Goal: Use online tool/utility: Use online tool/utility

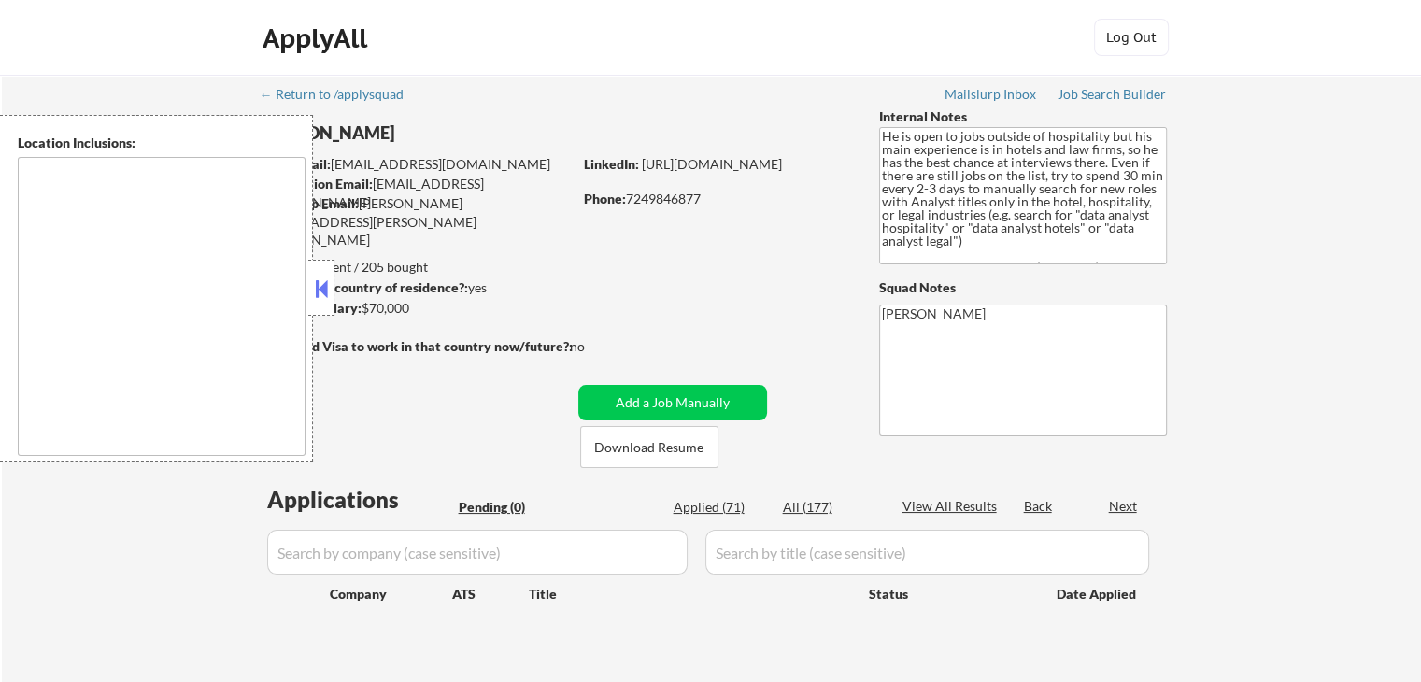
type textarea "[GEOGRAPHIC_DATA], [GEOGRAPHIC_DATA] [GEOGRAPHIC_DATA], [GEOGRAPHIC_DATA] [GEOG…"
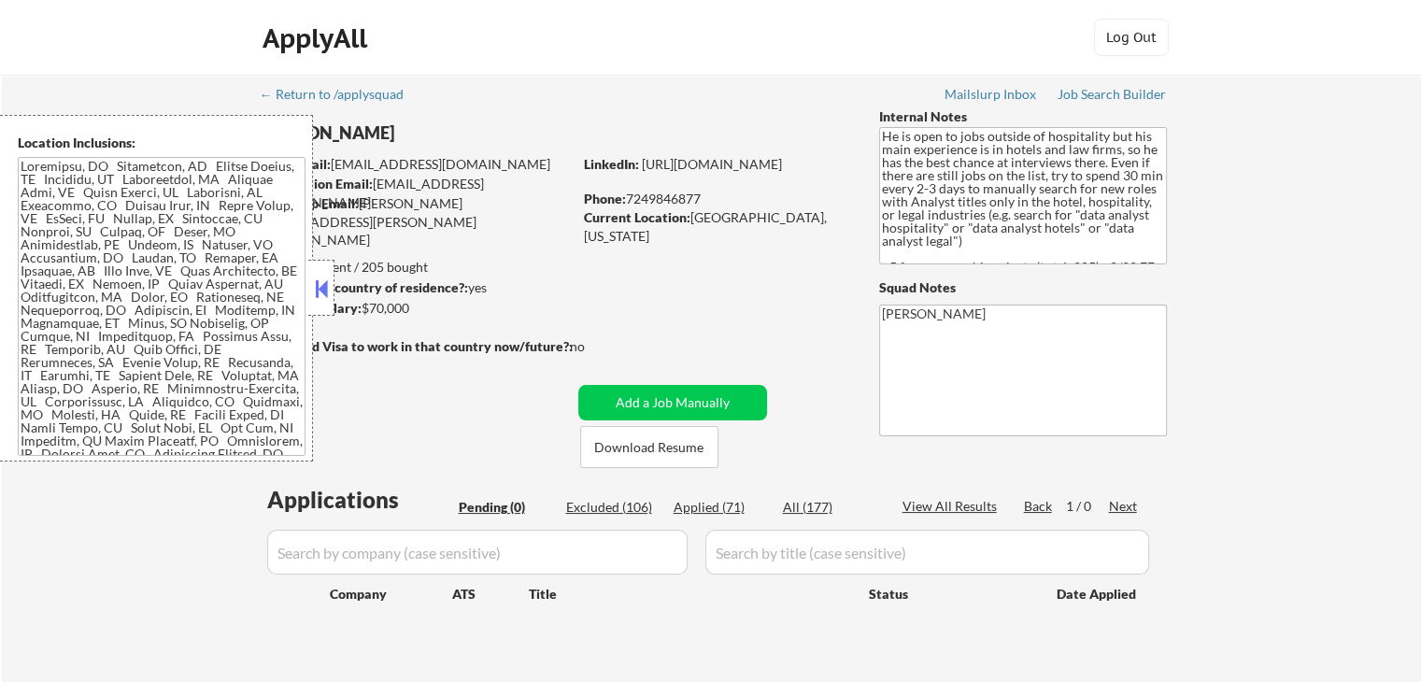
click at [322, 292] on button at bounding box center [321, 289] width 21 height 28
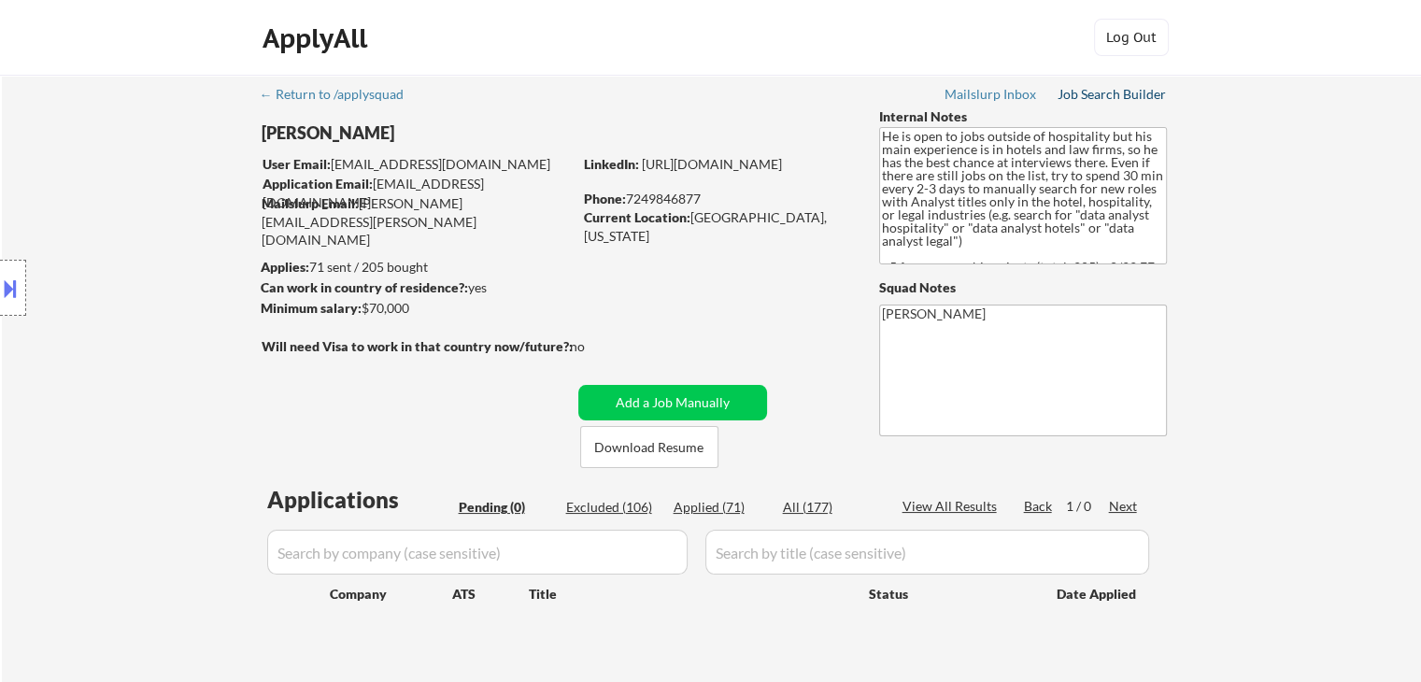
click at [1081, 94] on div "Job Search Builder" at bounding box center [1111, 94] width 109 height 13
click at [161, 191] on div "Location Inclusions:" at bounding box center [167, 288] width 334 height 346
click at [1276, 288] on div "← Return to /applysquad Mailslurp Inbox Job Search Builder [PERSON_NAME] User E…" at bounding box center [711, 386] width 1419 height 623
click at [1310, 221] on div "← Return to /applysquad Mailslurp Inbox Job Search Builder [PERSON_NAME] User E…" at bounding box center [711, 386] width 1419 height 623
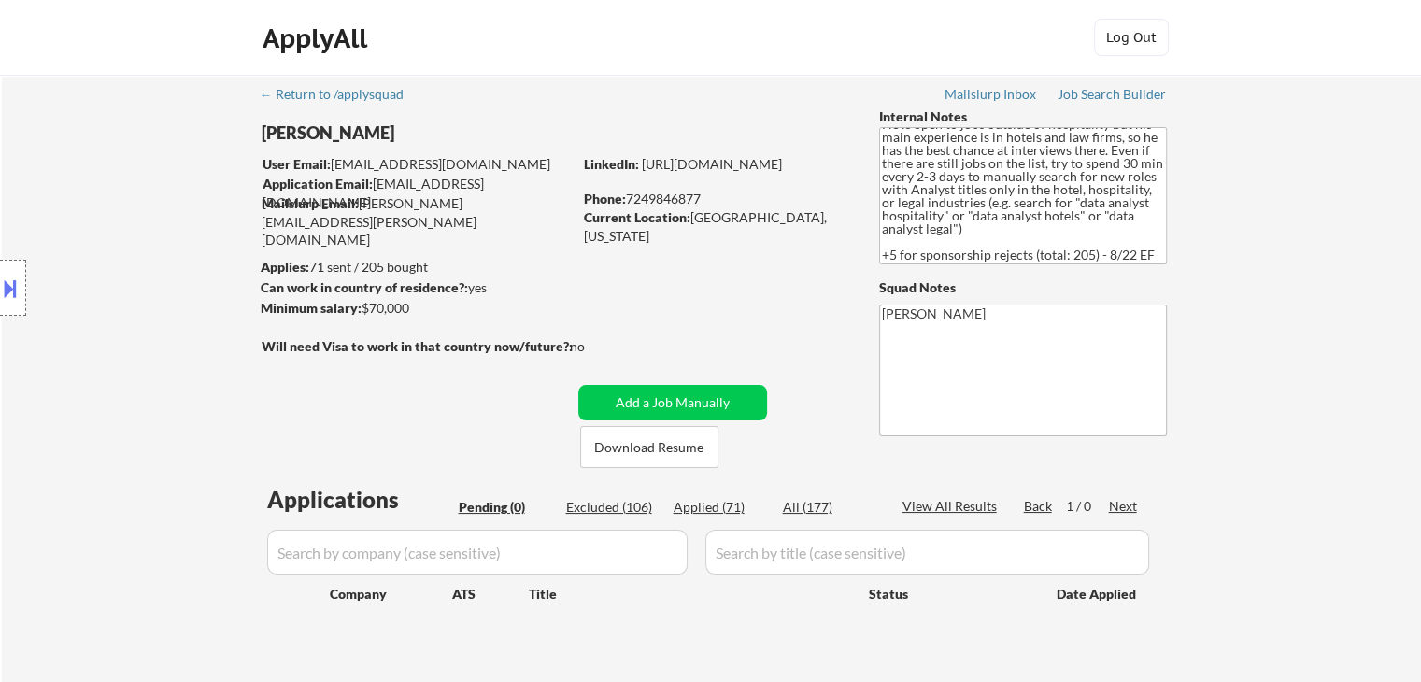
click at [1316, 237] on div "← Return to /applysquad Mailslurp Inbox Job Search Builder [PERSON_NAME] User E…" at bounding box center [711, 386] width 1419 height 623
click at [1289, 296] on div "← Return to /applysquad Mailslurp Inbox Job Search Builder [PERSON_NAME] User E…" at bounding box center [711, 386] width 1419 height 623
drag, startPoint x: 1319, startPoint y: 238, endPoint x: 1307, endPoint y: 244, distance: 12.5
click at [1319, 238] on div "← Return to /applysquad Mailslurp Inbox Job Search Builder [PERSON_NAME] User E…" at bounding box center [711, 386] width 1419 height 623
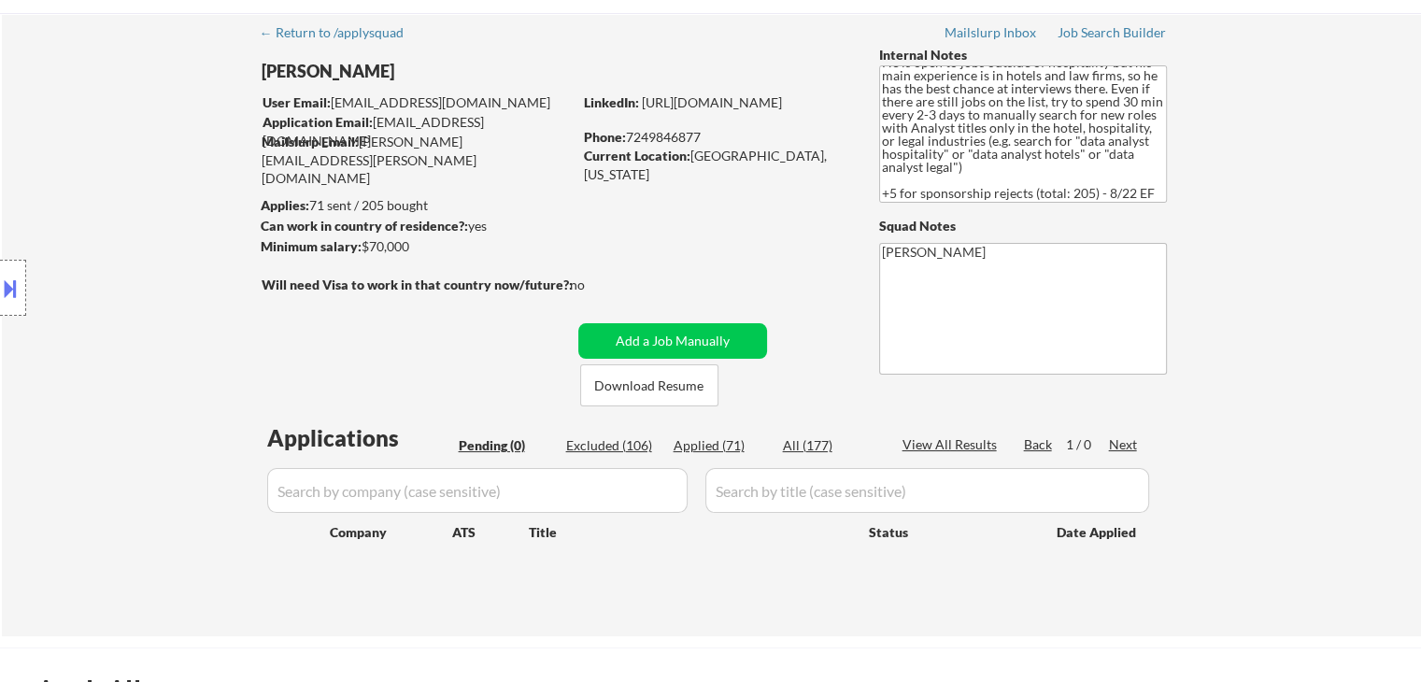
scroll to position [0, 0]
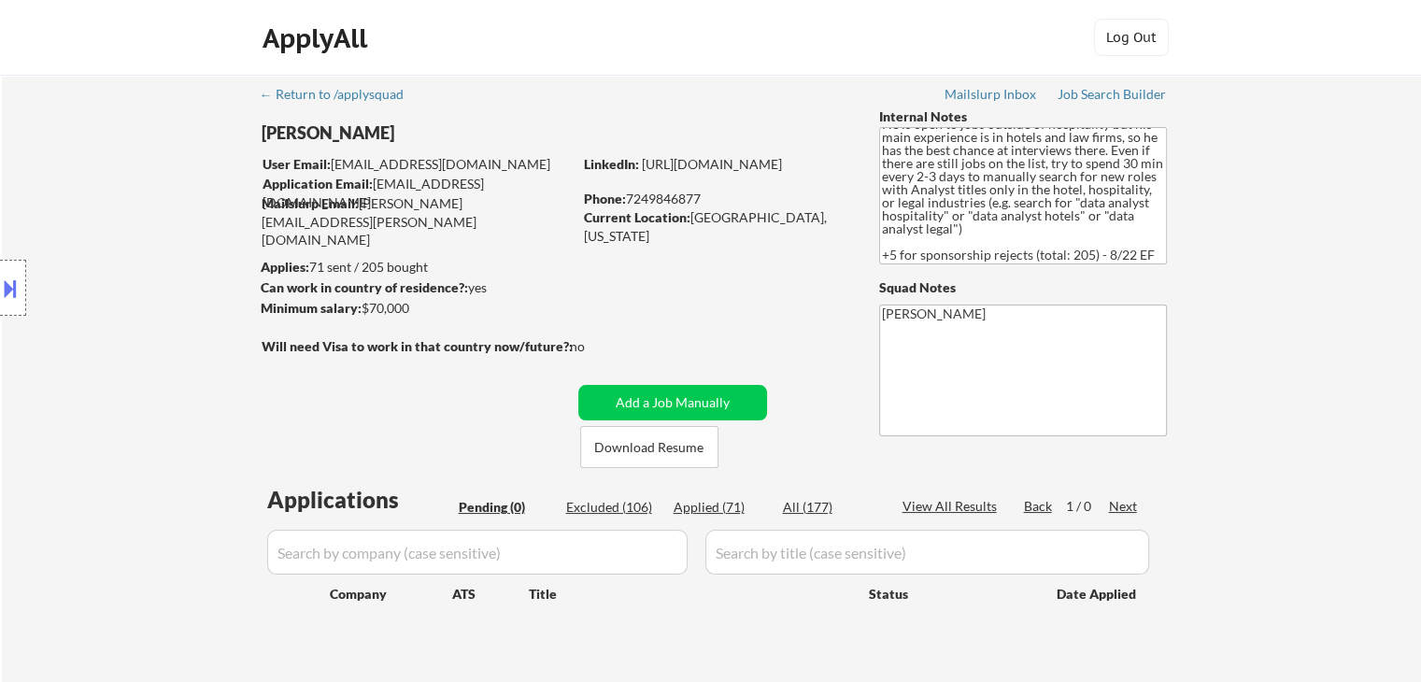
click at [1311, 211] on div "← Return to /applysquad Mailslurp Inbox Job Search Builder [PERSON_NAME] User E…" at bounding box center [711, 386] width 1419 height 623
click at [1289, 218] on div "← Return to /applysquad Mailslurp Inbox Job Search Builder [PERSON_NAME] User E…" at bounding box center [711, 386] width 1419 height 623
drag, startPoint x: 1101, startPoint y: 237, endPoint x: 916, endPoint y: 227, distance: 185.2
click at [916, 227] on textarea "He is open to jobs outside of hospitality but his main experience is in hotels …" at bounding box center [1023, 195] width 288 height 137
click at [1360, 231] on div "← Return to /applysquad Mailslurp Inbox Job Search Builder [PERSON_NAME] User E…" at bounding box center [711, 386] width 1419 height 623
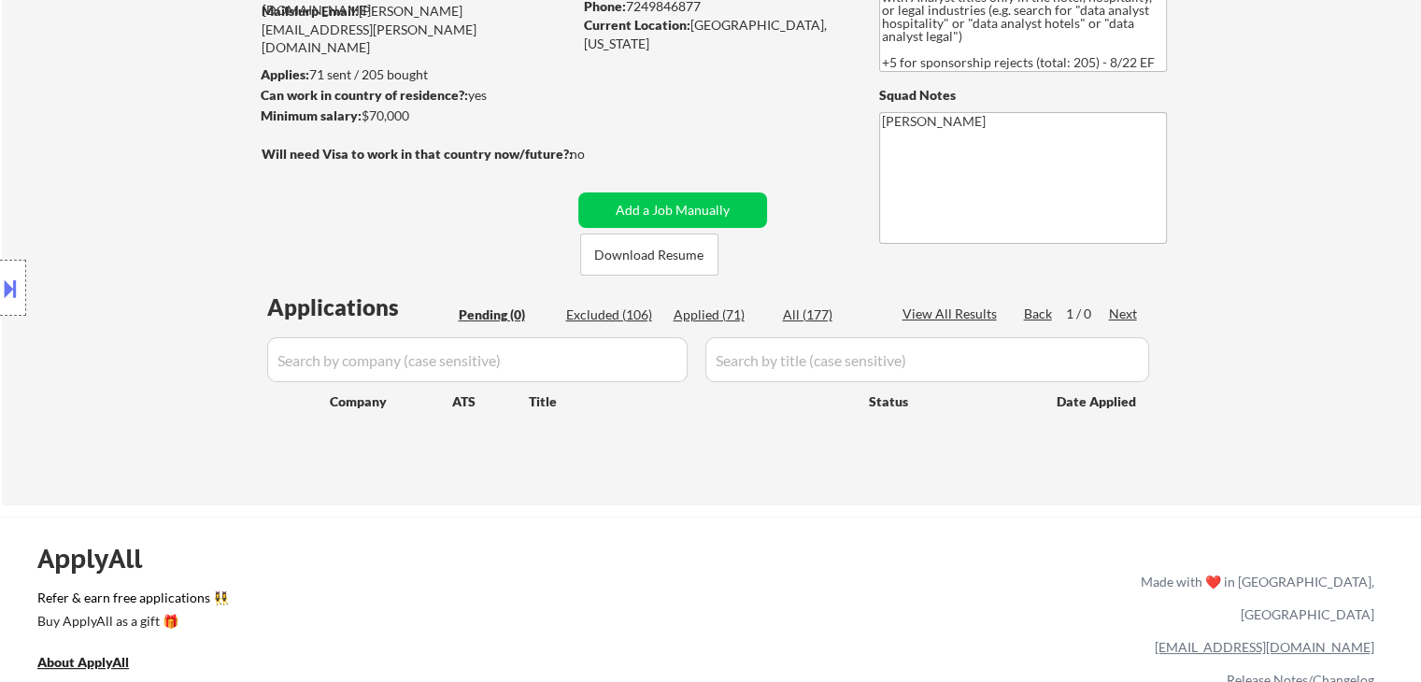
scroll to position [280, 0]
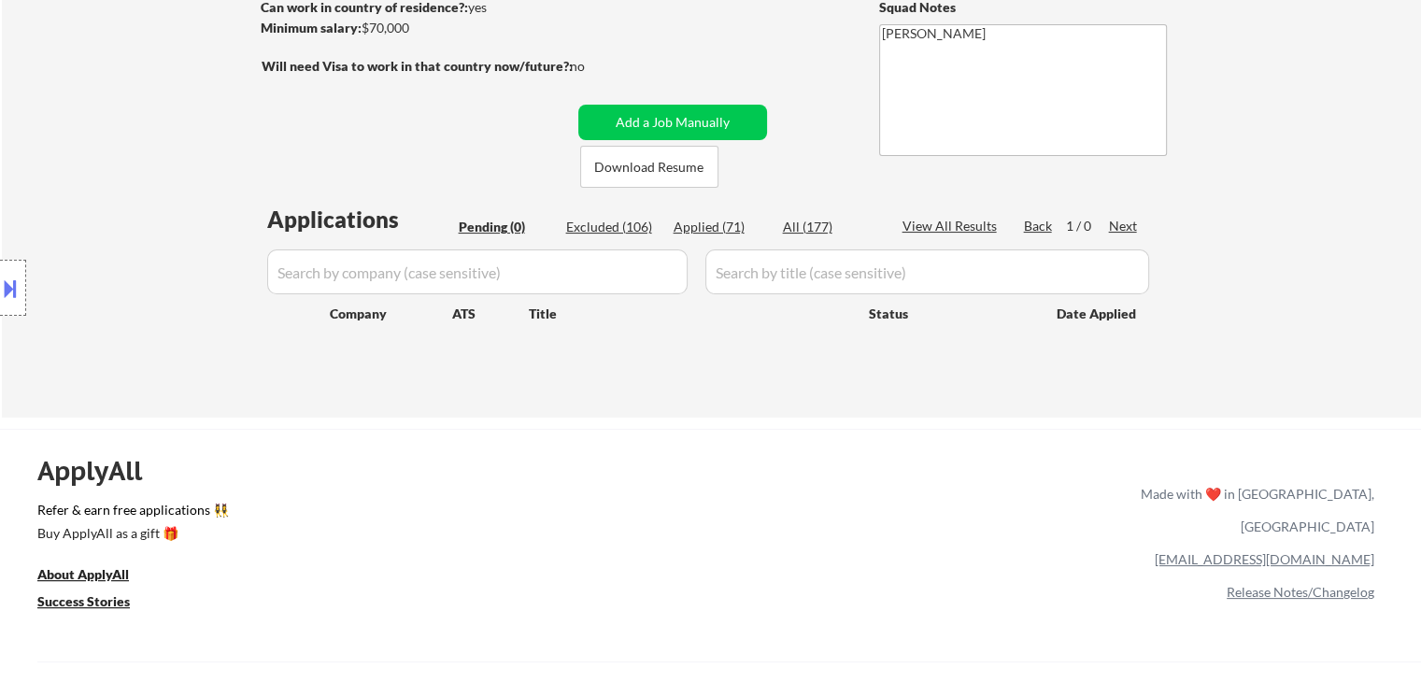
click at [120, 190] on div "Location Inclusions:" at bounding box center [167, 288] width 334 height 346
click at [0, 69] on div "← Return to /applysquad Mailslurp Inbox Job Search Builder [PERSON_NAME] User E…" at bounding box center [710, 547] width 1421 height 1655
click at [166, 221] on div "Location Inclusions:" at bounding box center [167, 288] width 334 height 346
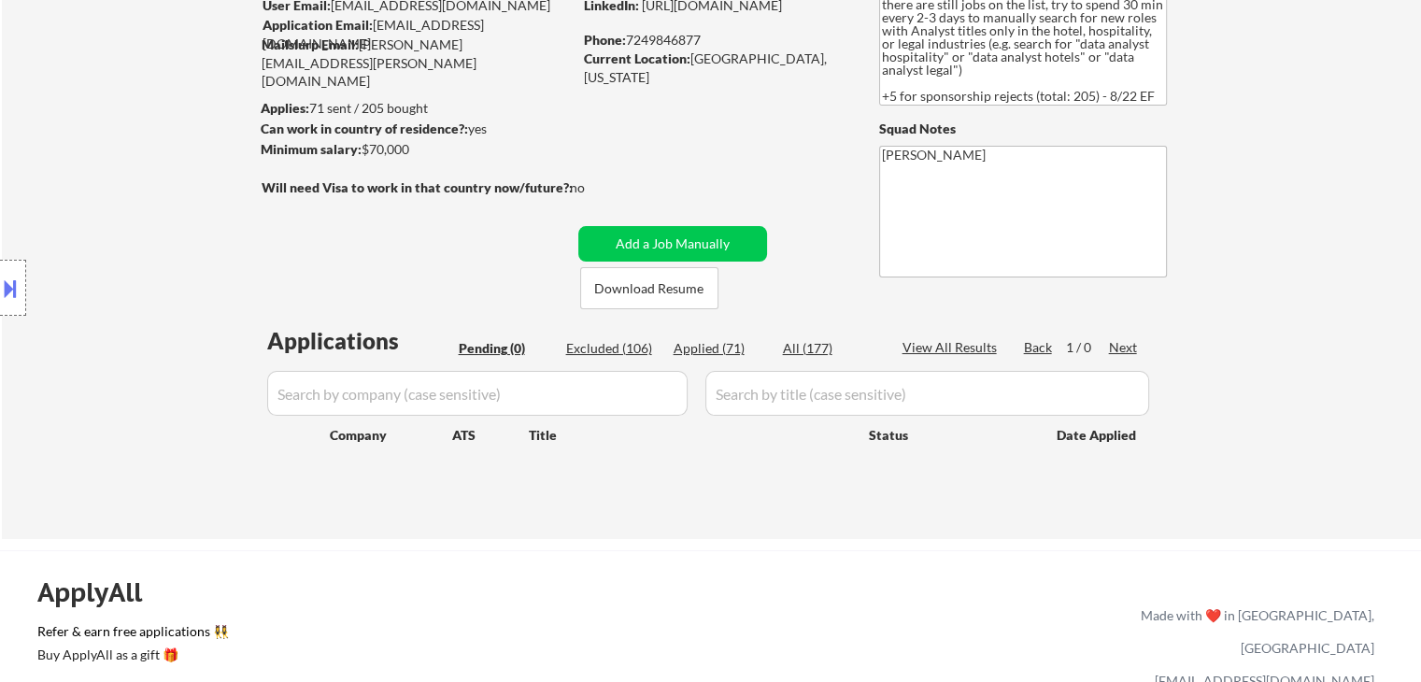
scroll to position [93, 0]
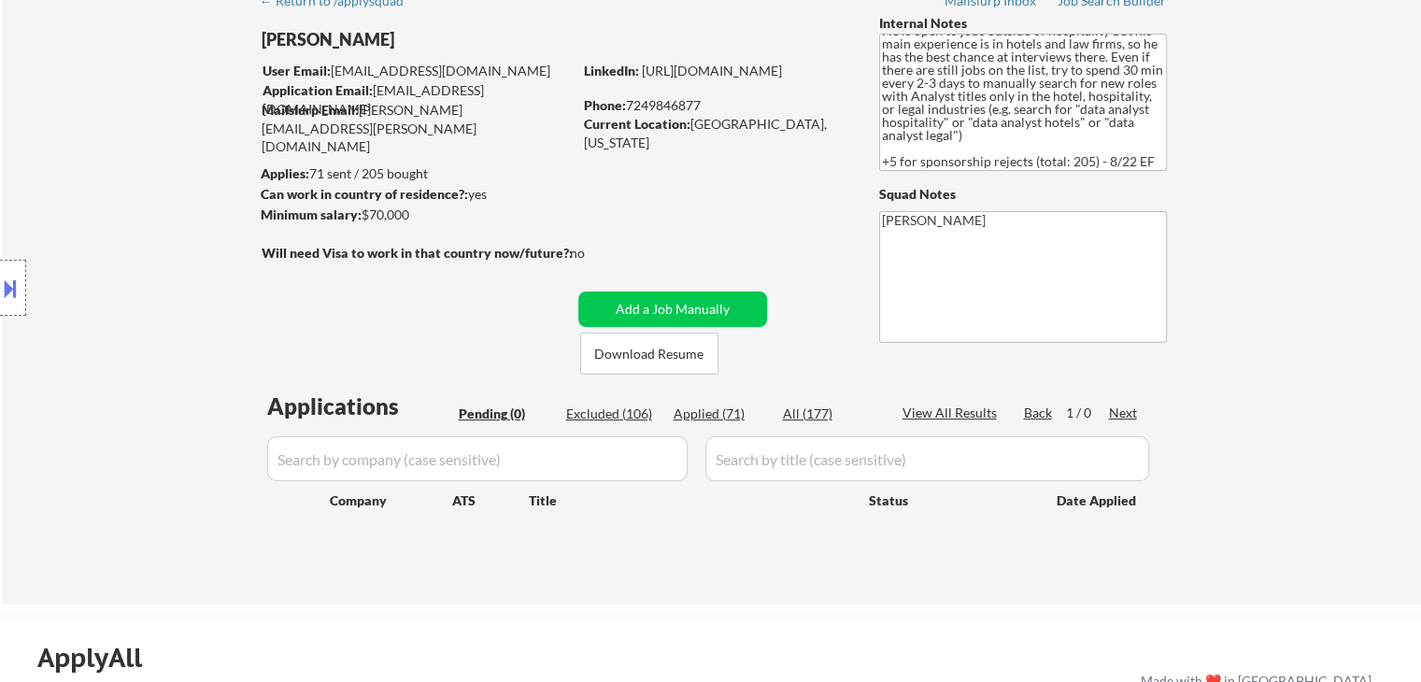
click at [154, 205] on div "Location Inclusions:" at bounding box center [167, 288] width 334 height 346
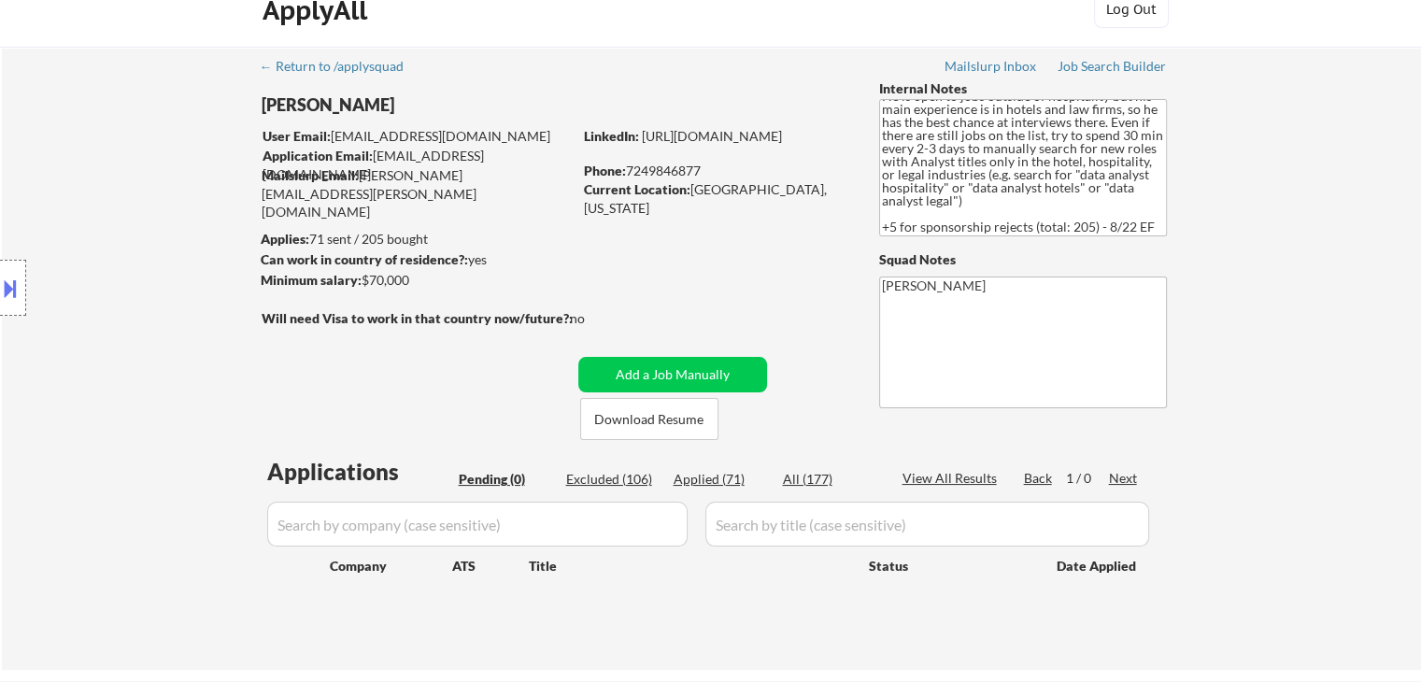
scroll to position [0, 0]
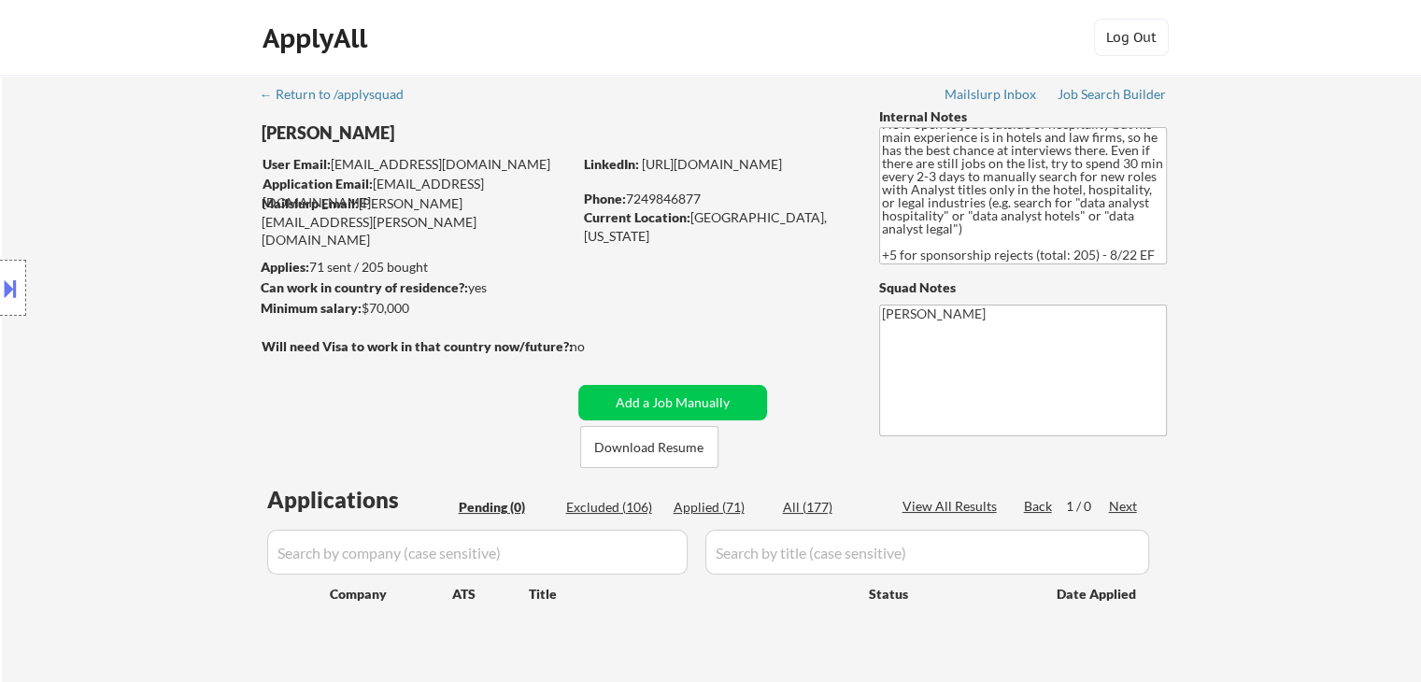
click at [121, 206] on div "Location Inclusions:" at bounding box center [167, 288] width 334 height 346
drag, startPoint x: 430, startPoint y: 267, endPoint x: 261, endPoint y: 275, distance: 168.3
click at [265, 275] on body "← Return to /applysquad Mailslurp Inbox Job Search Builder [PERSON_NAME] User E…" at bounding box center [710, 341] width 1421 height 682
click at [199, 285] on div "Location Inclusions:" at bounding box center [167, 288] width 334 height 346
click at [183, 289] on div "Location Inclusions:" at bounding box center [167, 288] width 334 height 346
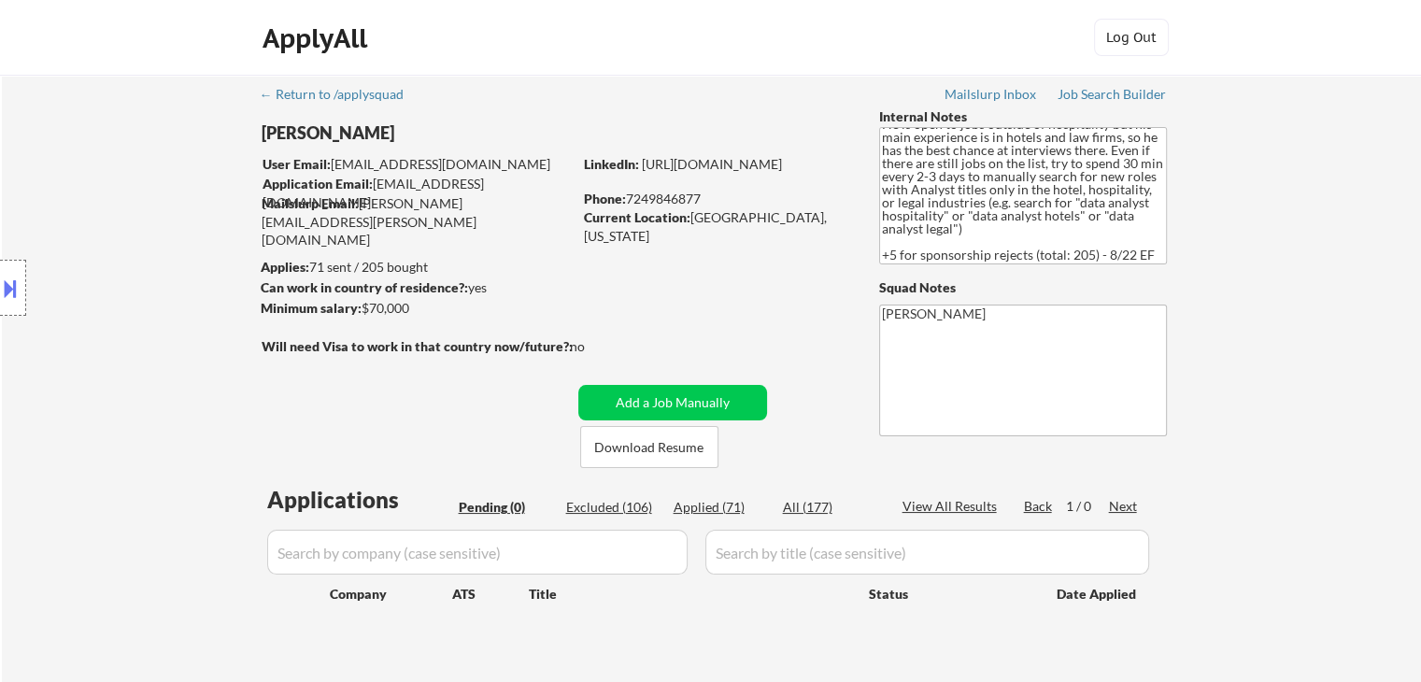
drag, startPoint x: 399, startPoint y: 249, endPoint x: 366, endPoint y: 247, distance: 32.7
click at [366, 247] on div "← Return to /applysquad Mailslurp Inbox Job Search Builder [PERSON_NAME] User E…" at bounding box center [712, 379] width 932 height 608
click at [650, 247] on div "← Return to /applysquad Mailslurp Inbox Job Search Builder [PERSON_NAME] User E…" at bounding box center [712, 379] width 932 height 608
